Goal: Book appointment/travel/reservation

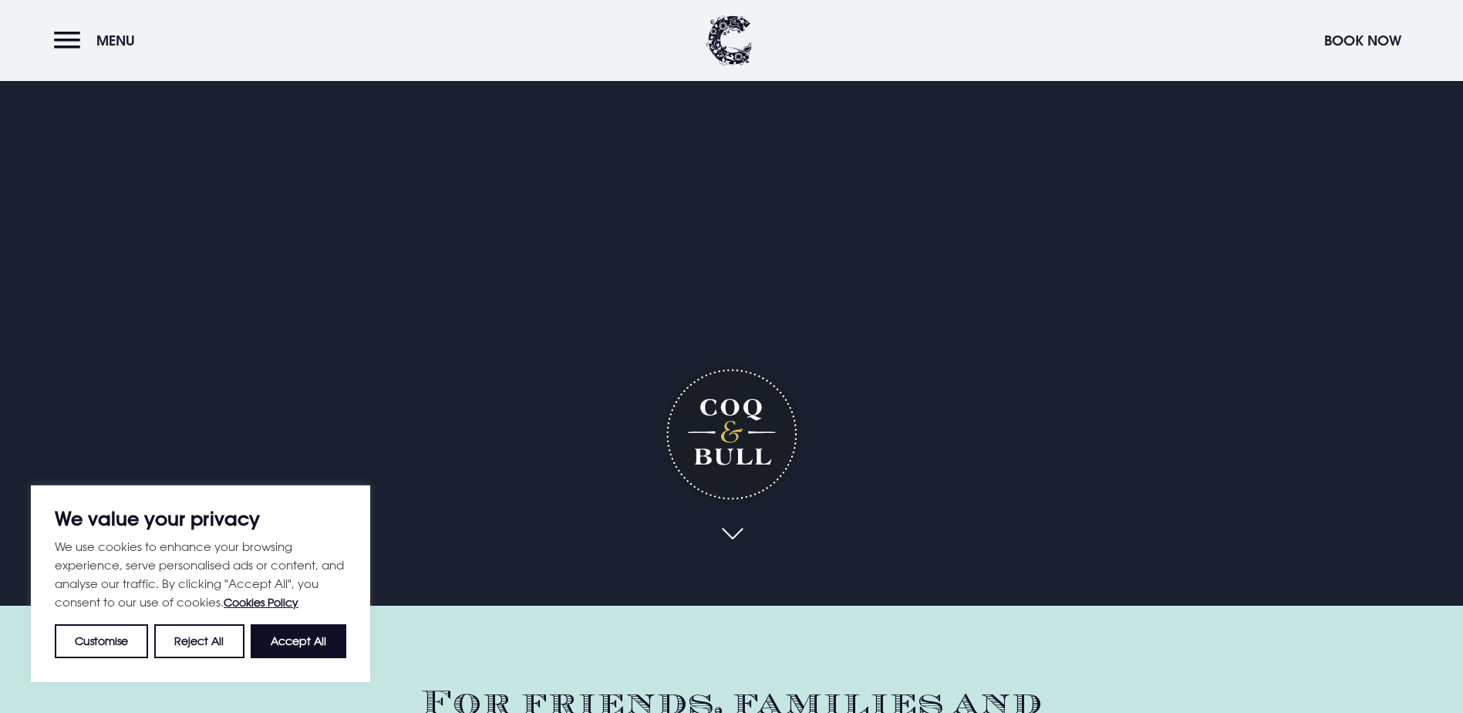
scroll to position [154, 0]
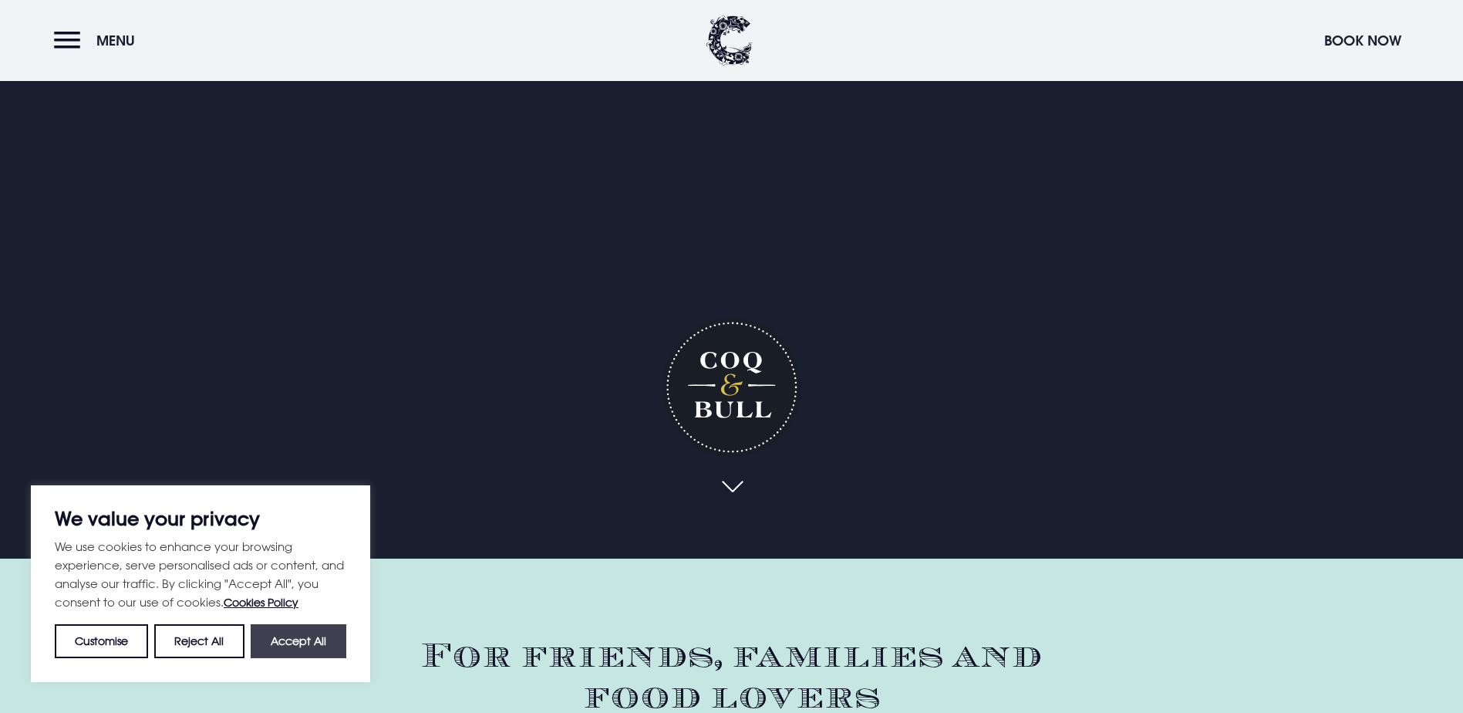
click at [302, 639] on button "Accept All" at bounding box center [299, 641] width 96 height 34
checkbox input "true"
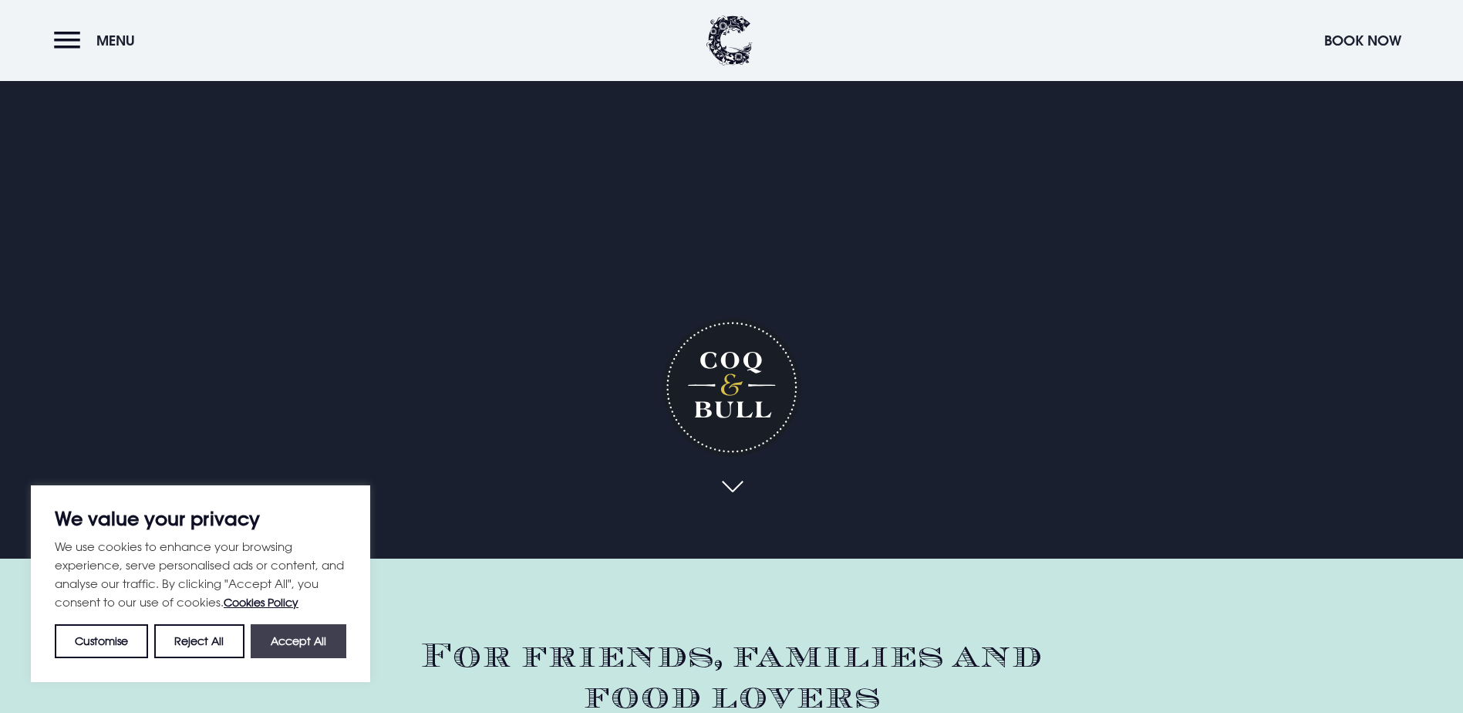
checkbox input "true"
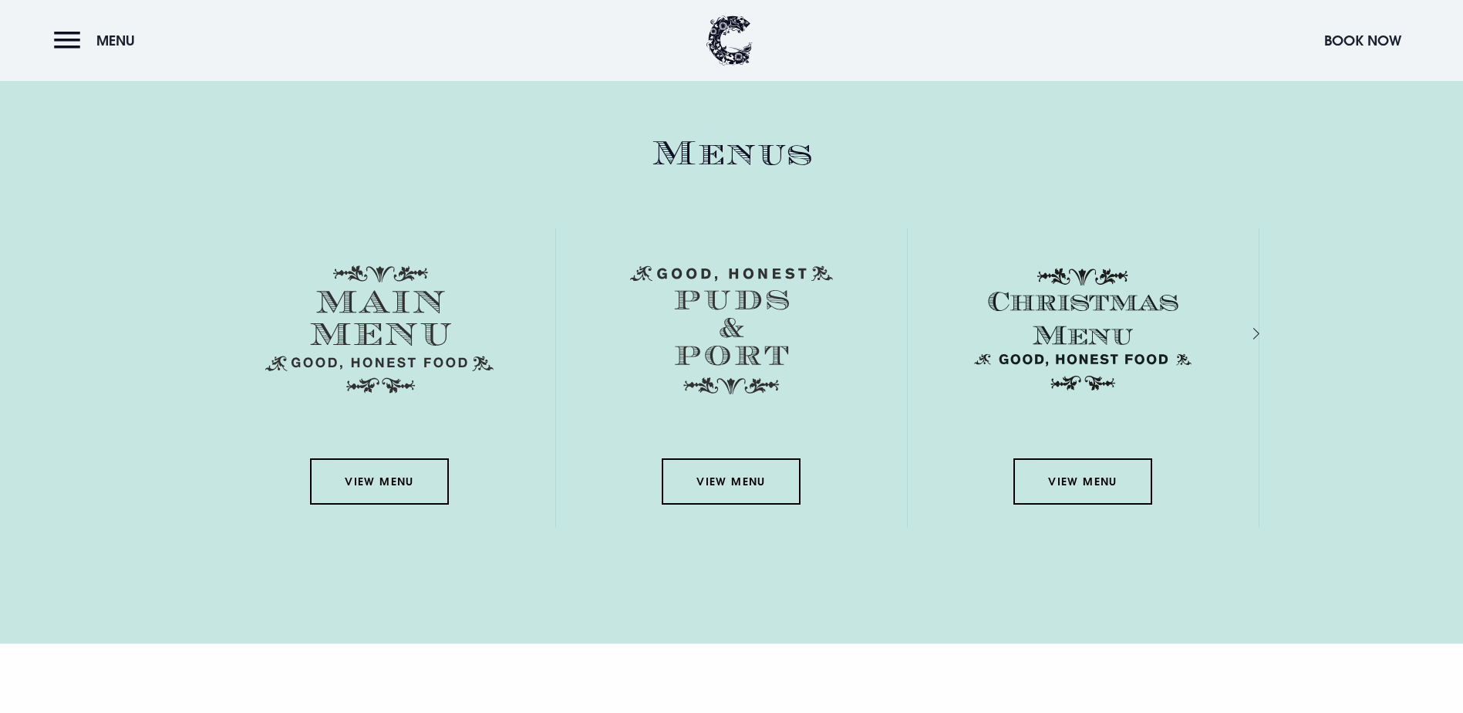
scroll to position [2314, 0]
click at [389, 457] on link "View Menu" at bounding box center [379, 480] width 139 height 46
click at [1369, 11] on header "Menu Book Now" at bounding box center [731, 40] width 1463 height 81
click at [1360, 32] on button "Book Now" at bounding box center [1362, 40] width 93 height 33
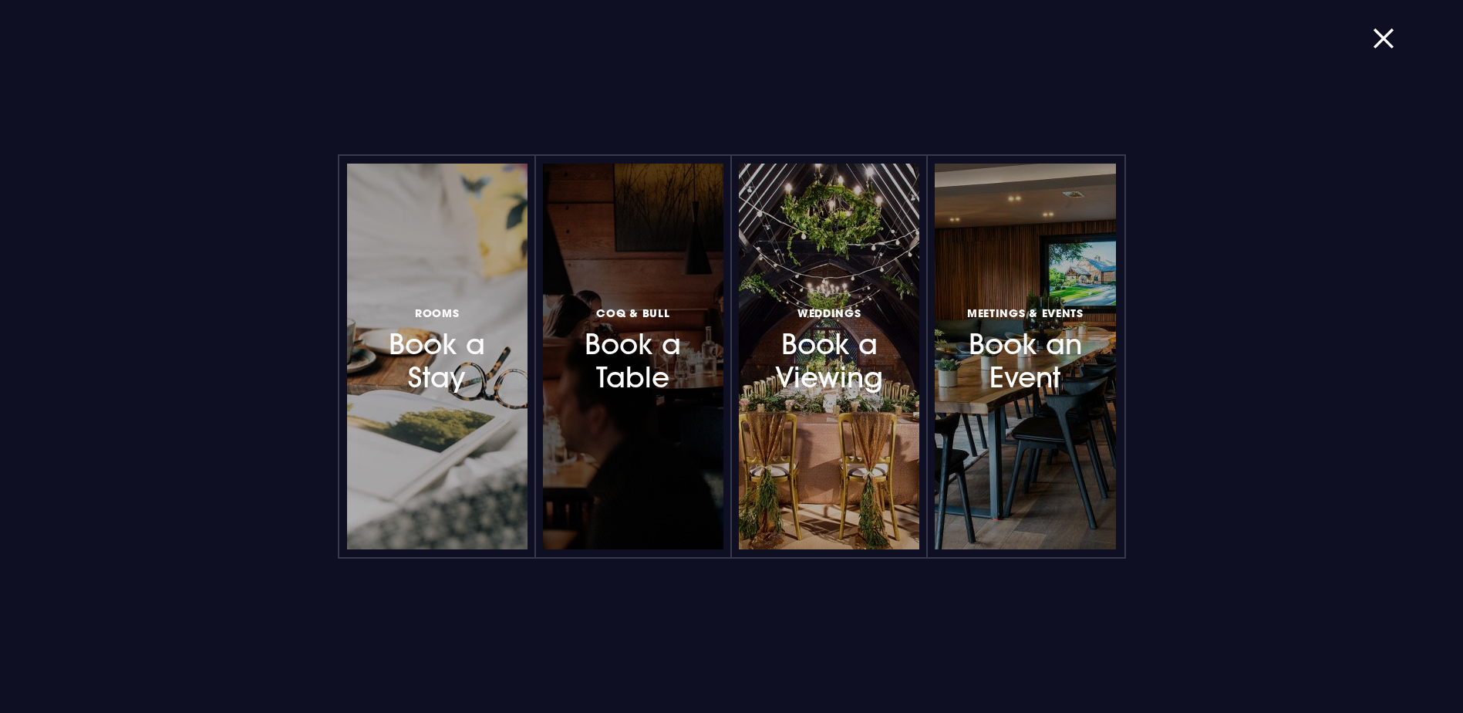
click at [593, 289] on div at bounding box center [633, 356] width 180 height 386
